Goal: Information Seeking & Learning: Learn about a topic

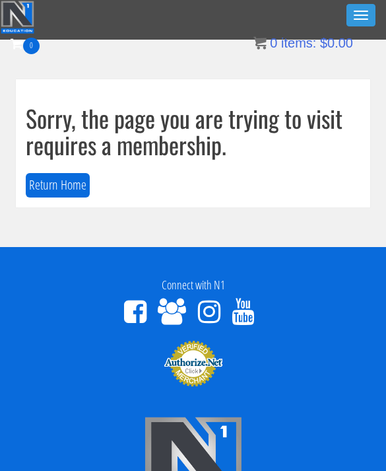
click at [373, 5] on button "Toggle navigation" at bounding box center [361, 15] width 29 height 22
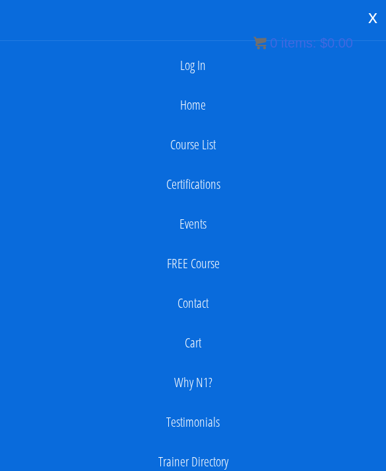
click at [298, 57] on link "Log In" at bounding box center [193, 65] width 373 height 26
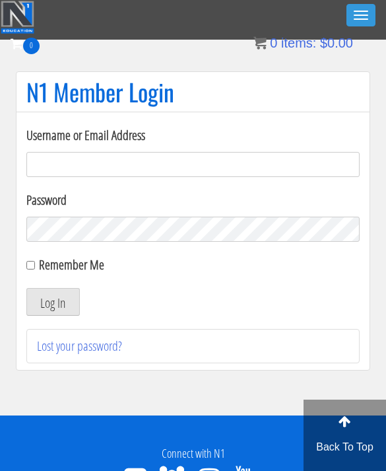
type input "kaylee@kayleekfitness.com"
click at [53, 302] on button "Log In" at bounding box center [53, 302] width 54 height 28
click at [66, 303] on button "Log In" at bounding box center [53, 302] width 54 height 28
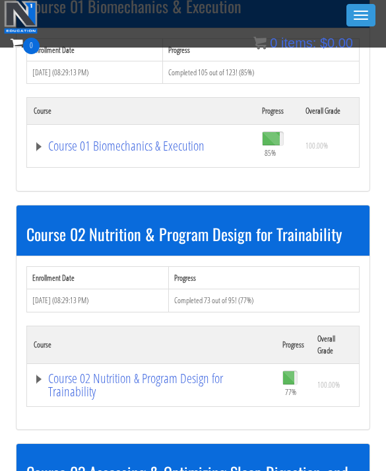
scroll to position [424, 0]
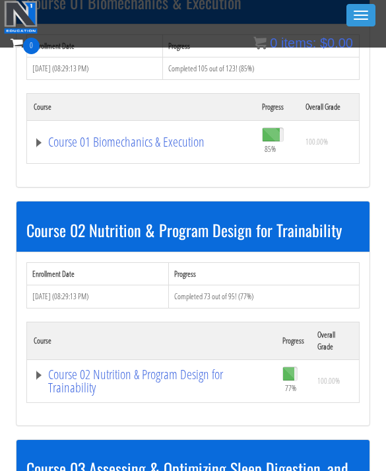
click at [189, 370] on link "Course 02 Nutrition & Program Design for Trainability" at bounding box center [152, 381] width 236 height 26
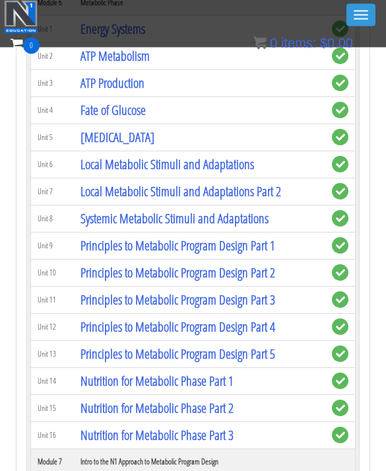
scroll to position [1533, 0]
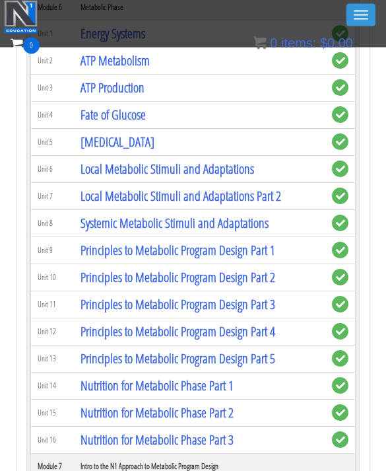
click at [267, 275] on link "Principles to Metabolic Program Design Part 2" at bounding box center [178, 278] width 195 height 18
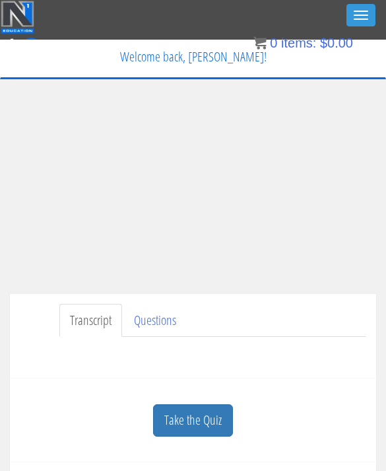
click at [230, 367] on div "Have a question on this unit? Please submit it here: Name * First Last Email * *" at bounding box center [193, 353] width 347 height 32
click at [199, 434] on link "Take the Quiz" at bounding box center [193, 420] width 80 height 32
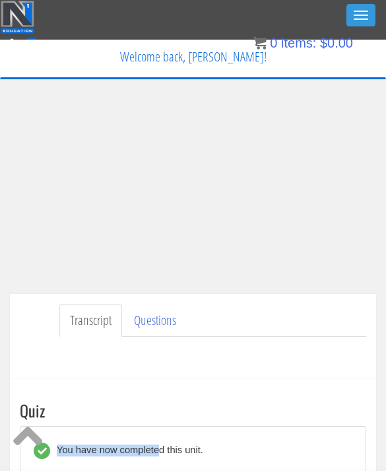
click at [154, 443] on div "You have now completed this unit." at bounding box center [126, 451] width 153 height 17
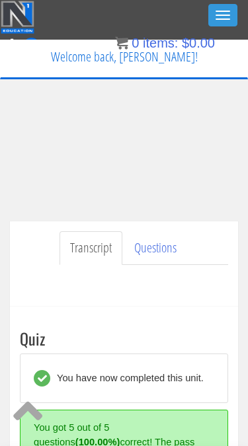
click at [1, 438] on button at bounding box center [27, 409] width 55 height 59
